Goal: Information Seeking & Learning: Check status

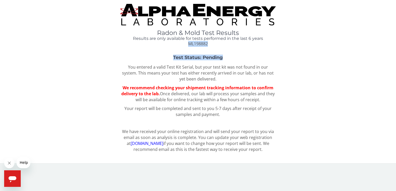
drag, startPoint x: 395, startPoint y: 37, endPoint x: 396, endPoint y: 60, distance: 22.9
click at [396, 60] on html "Radon & Mold Test Results Results are only available for tests performed in the…" at bounding box center [198, 95] width 396 height 191
click at [27, 162] on button "Help" at bounding box center [24, 162] width 15 height 11
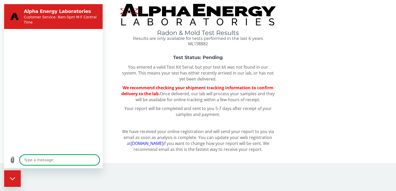
type textarea "x"
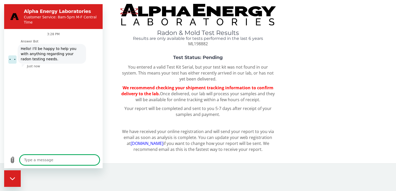
type textarea "h"
type textarea "x"
type textarea "he"
type textarea "x"
type textarea "hel"
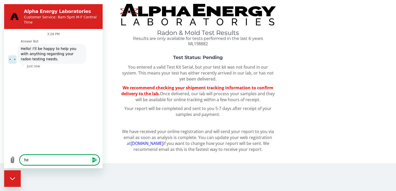
type textarea "x"
type textarea "help"
type textarea "x"
type textarea "help"
type textarea "x"
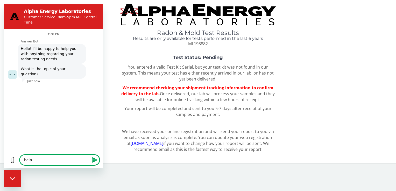
type textarea "help m"
type textarea "x"
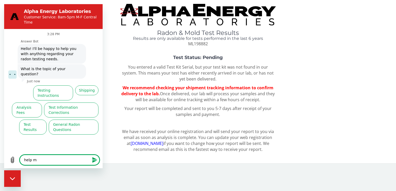
type textarea "help me"
type textarea "x"
type textarea "help me"
type textarea "x"
type textarea "help me t"
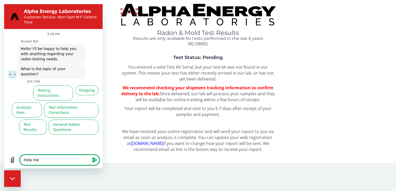
type textarea "x"
type textarea "help me tr"
type textarea "x"
type textarea "help me tra"
type textarea "x"
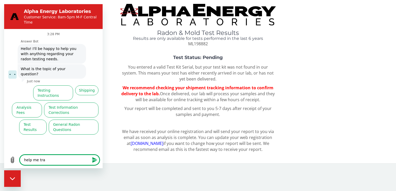
type textarea "help me trac"
type textarea "x"
type textarea "help me track"
type textarea "x"
type textarea "help me track"
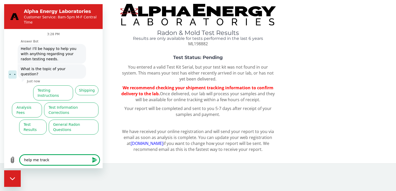
click at [96, 159] on icon "Send message" at bounding box center [95, 160] width 6 height 6
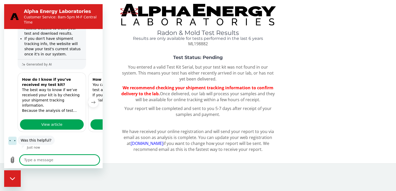
scroll to position [97, 0]
click at [56, 121] on span "View article" at bounding box center [51, 124] width 21 height 6
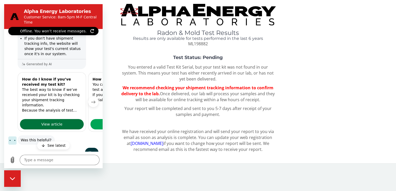
type textarea "x"
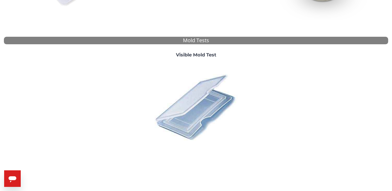
scroll to position [182, 0]
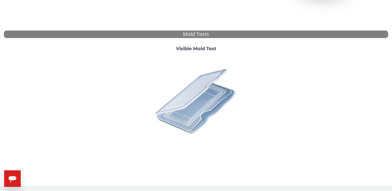
click at [390, 157] on div "Radon & Mold Test Results Results are only available for tests performed in the…" at bounding box center [196, 2] width 392 height 368
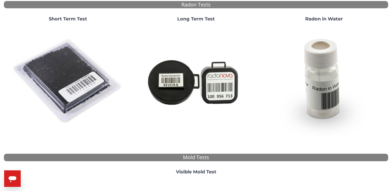
scroll to position [49, 0]
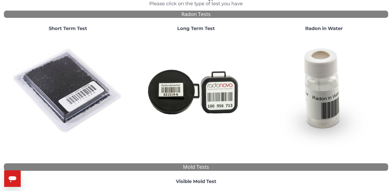
drag, startPoint x: 391, startPoint y: 79, endPoint x: 391, endPoint y: 59, distance: 20.5
click at [391, 59] on div "Radon & Mold Test Results Results are only available for tests performed in the…" at bounding box center [196, 135] width 392 height 368
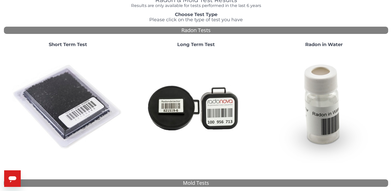
scroll to position [0, 0]
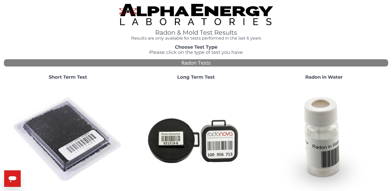
click at [7, 181] on div "Open messaging window" at bounding box center [13, 179] width 16 height 16
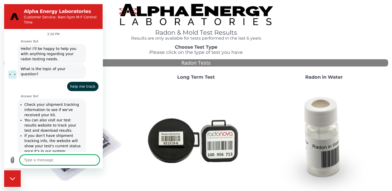
scroll to position [97, 0]
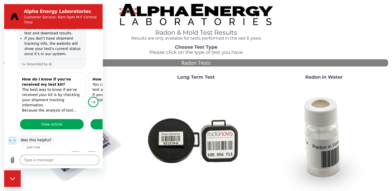
click at [91, 100] on icon "Next item" at bounding box center [93, 102] width 4 height 4
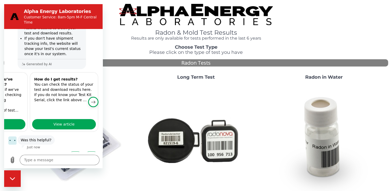
scroll to position [0, 64]
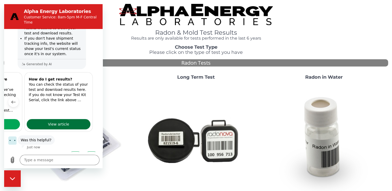
click at [66, 119] on link "View article" at bounding box center [59, 124] width 64 height 10
click at [72, 152] on button "Yes" at bounding box center [75, 157] width 14 height 10
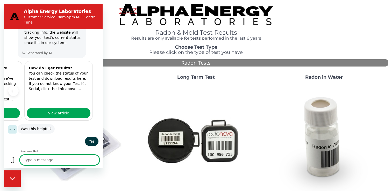
scroll to position [108, 0]
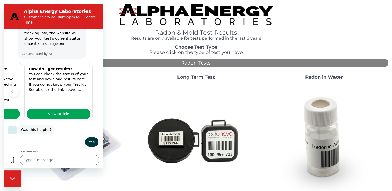
click at [15, 175] on div "Close messaging window" at bounding box center [13, 179] width 16 height 16
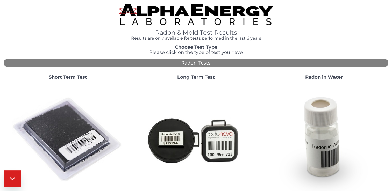
type textarea "x"
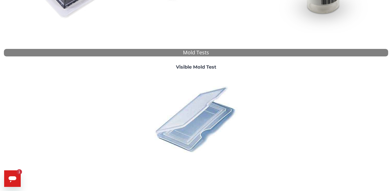
scroll to position [182, 0]
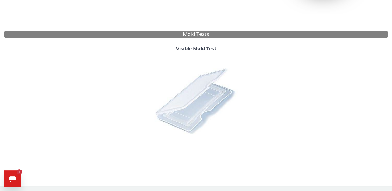
click at [202, 95] on img at bounding box center [196, 100] width 91 height 91
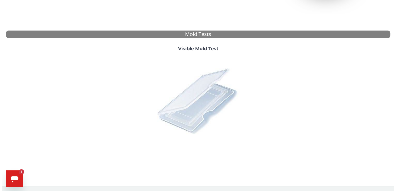
scroll to position [0, 0]
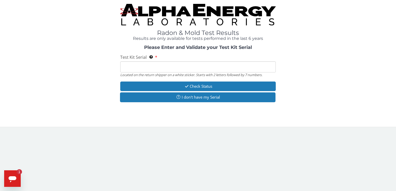
click at [184, 60] on div "Test Kit Serial Located on the return shipper on a white sticker. Starts with 2…" at bounding box center [197, 65] width 155 height 23
click at [173, 65] on input "Test Kit Serial Located on the return shipper on a white sticker. Starts with 2…" at bounding box center [197, 66] width 155 height 11
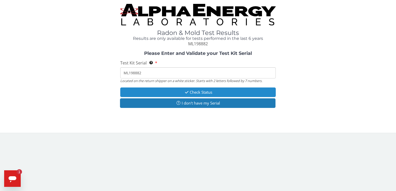
type input "ML198882"
click at [179, 91] on button "Check Status" at bounding box center [197, 93] width 155 height 10
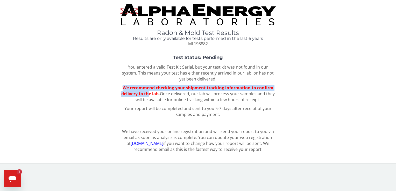
drag, startPoint x: 149, startPoint y: 91, endPoint x: 119, endPoint y: 86, distance: 30.5
click at [119, 86] on div "Test Status: Pending You entered a valid Test Kit Serial, but your test kit was…" at bounding box center [198, 88] width 388 height 66
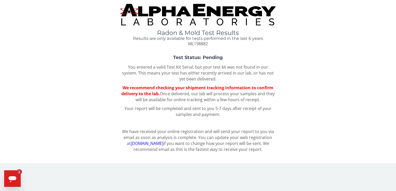
drag, startPoint x: 119, startPoint y: 86, endPoint x: 105, endPoint y: 100, distance: 19.8
click at [105, 100] on div "Test Status: Pending You entered a valid Test Kit Serial, but your test kit was…" at bounding box center [198, 88] width 388 height 66
type textarea "x"
click at [139, 143] on link "[DOMAIN_NAME]" at bounding box center [147, 144] width 33 height 6
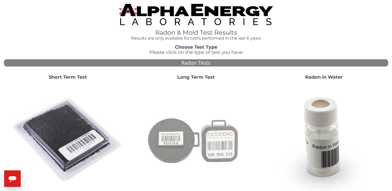
click at [212, 144] on img at bounding box center [195, 139] width 111 height 111
